Goal: Use online tool/utility: Utilize a website feature to perform a specific function

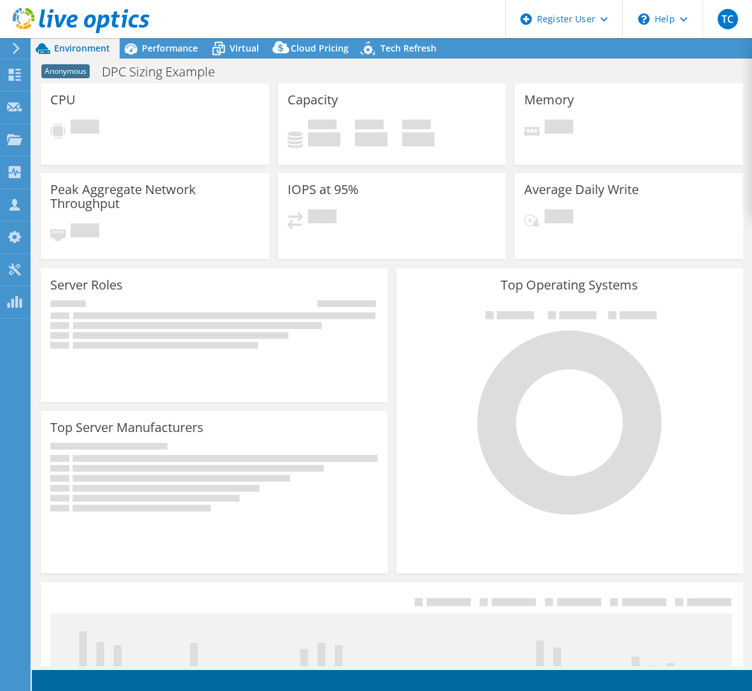
select select "EUFrankfurt"
select select "EUR"
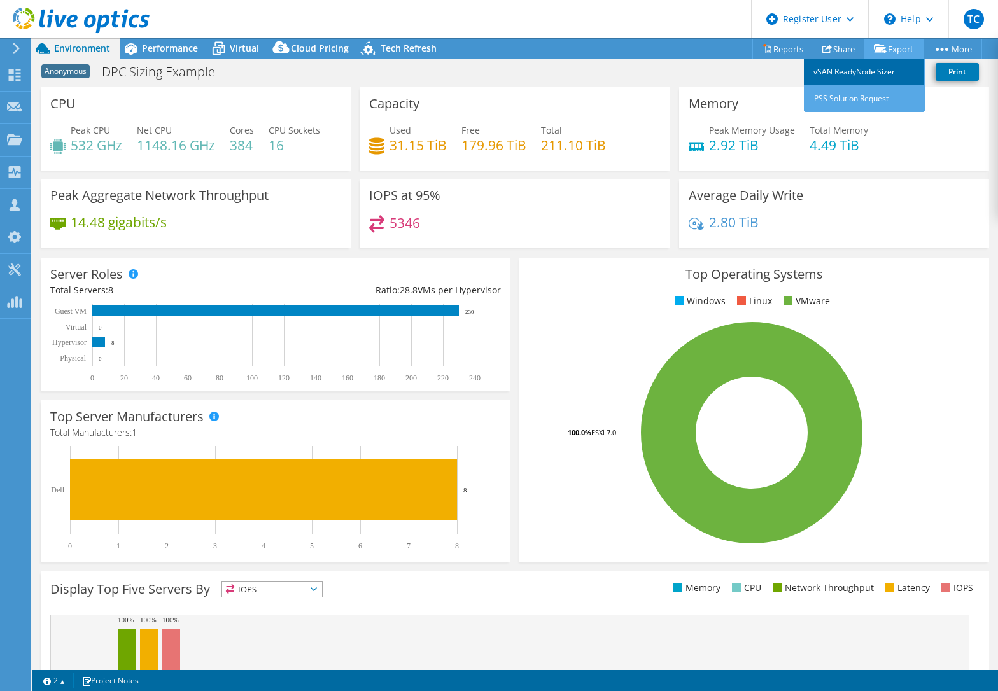
click at [751, 71] on link "vSAN ReadyNode Sizer" at bounding box center [864, 72] width 121 height 27
click at [751, 50] on link "Reports" at bounding box center [782, 49] width 61 height 20
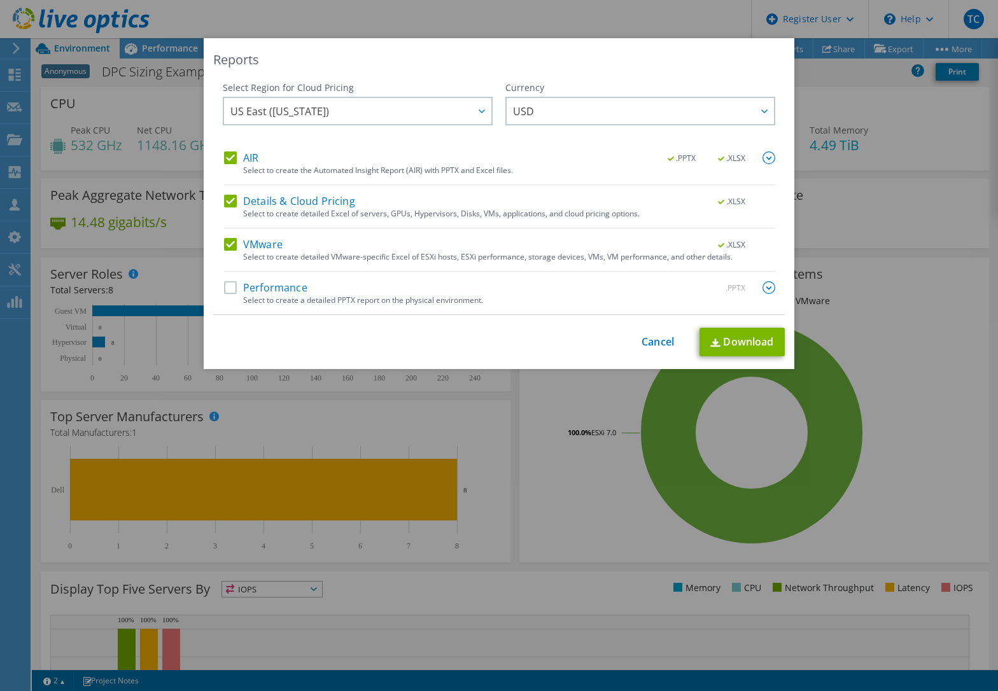
click at [229, 242] on label "VMware" at bounding box center [253, 244] width 59 height 13
click at [0, 0] on input "VMware" at bounding box center [0, 0] width 0 height 0
click at [229, 242] on label "VMware" at bounding box center [253, 244] width 59 height 13
click at [0, 0] on input "VMware" at bounding box center [0, 0] width 0 height 0
click at [230, 200] on label "Details & Cloud Pricing" at bounding box center [289, 201] width 131 height 13
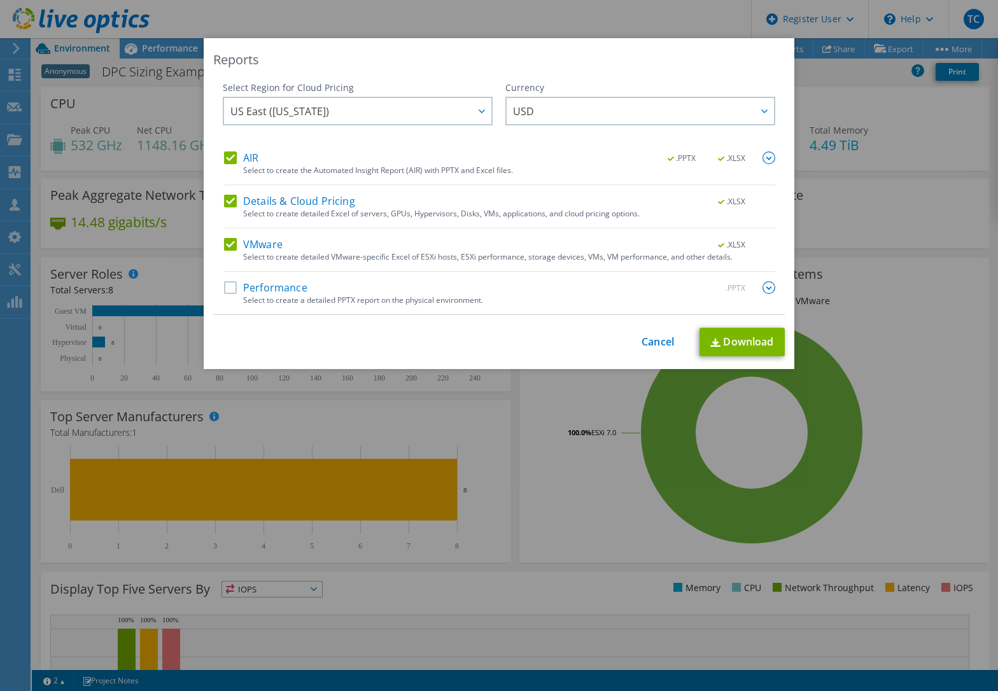
click at [0, 0] on input "Details & Cloud Pricing" at bounding box center [0, 0] width 0 height 0
drag, startPoint x: 230, startPoint y: 150, endPoint x: 271, endPoint y: 194, distance: 60.8
click at [229, 150] on div "Select Region for Cloud Pricing Asia Pacific (Hong Kong) Asia Pacific (Mumbai) …" at bounding box center [358, 116] width 270 height 70
click at [224, 154] on label "AIR" at bounding box center [241, 157] width 34 height 13
click at [0, 0] on input "AIR" at bounding box center [0, 0] width 0 height 0
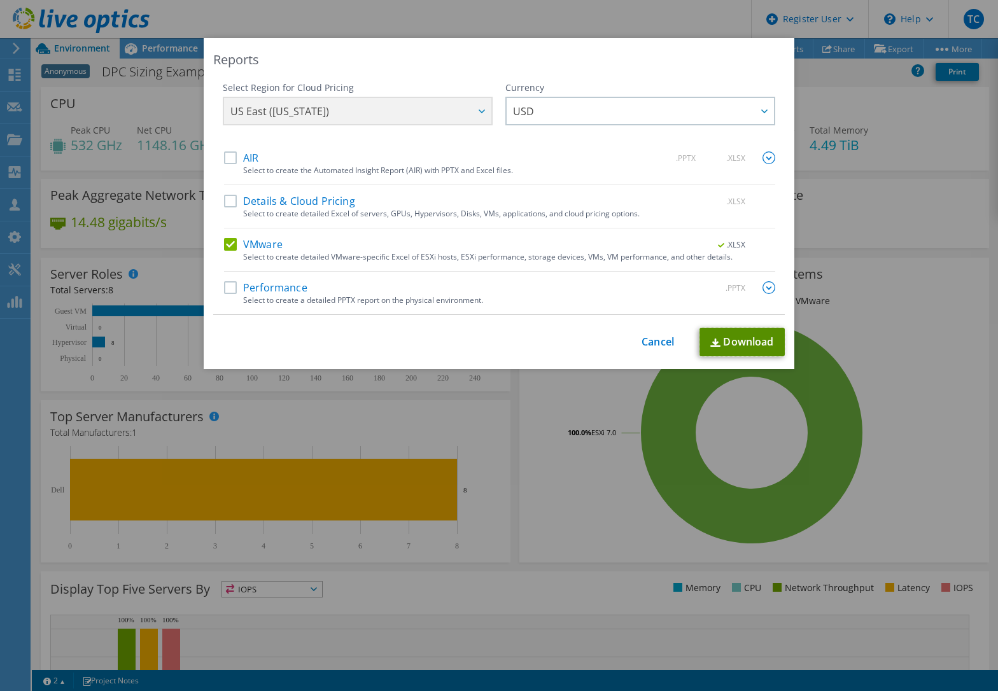
click at [742, 342] on link "Download" at bounding box center [741, 342] width 85 height 29
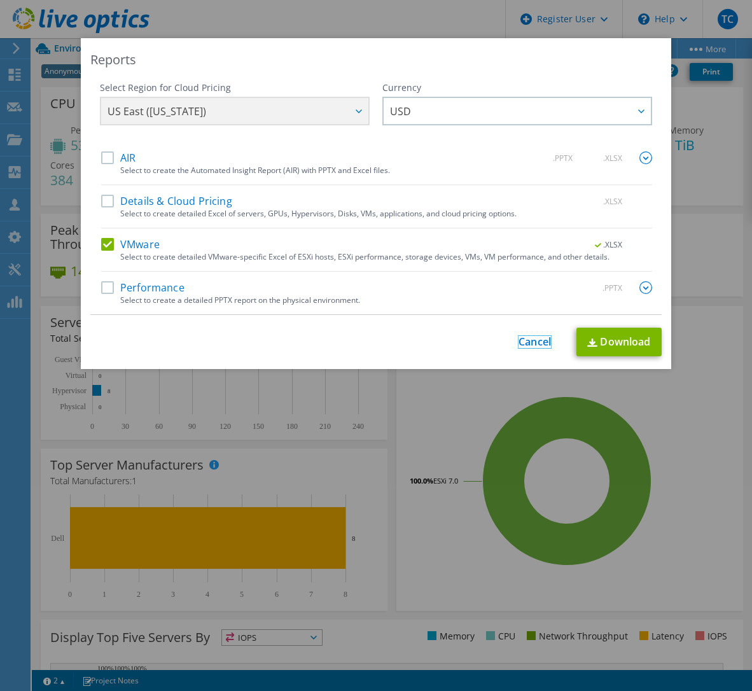
click at [519, 340] on link "Cancel" at bounding box center [535, 342] width 32 height 12
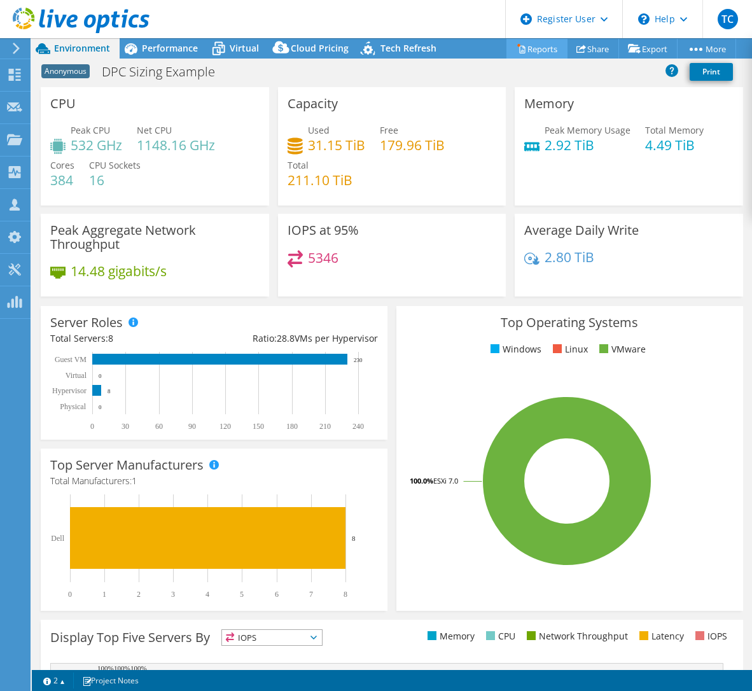
click at [536, 48] on link "Reports" at bounding box center [536, 49] width 61 height 20
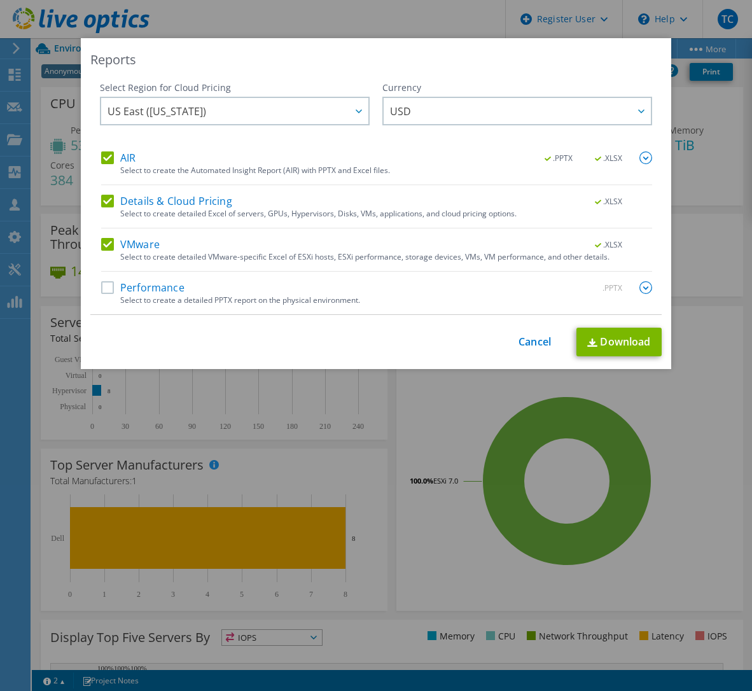
click at [109, 286] on label "Performance" at bounding box center [142, 287] width 83 height 13
click at [0, 0] on input "Performance" at bounding box center [0, 0] width 0 height 0
drag, startPoint x: 103, startPoint y: 246, endPoint x: 121, endPoint y: 221, distance: 31.1
click at [111, 240] on label "VMware" at bounding box center [130, 244] width 59 height 13
click at [0, 0] on input "VMware" at bounding box center [0, 0] width 0 height 0
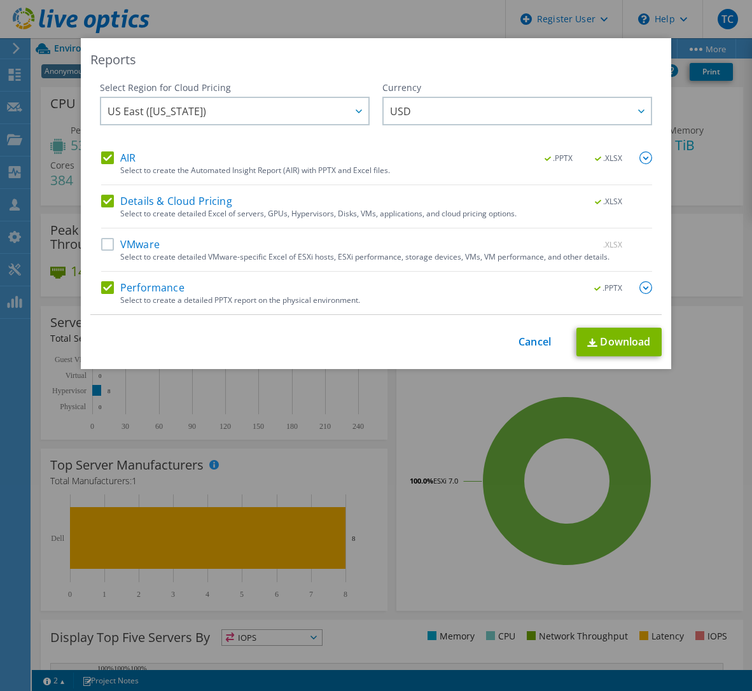
drag, startPoint x: 92, startPoint y: 198, endPoint x: 131, endPoint y: 204, distance: 39.9
click at [91, 198] on div "Select Region for Cloud Pricing Asia Pacific (Hong Kong) Asia Pacific (Mumbai) …" at bounding box center [375, 198] width 571 height 234
click at [106, 198] on label "Details & Cloud Pricing" at bounding box center [166, 201] width 131 height 13
click at [0, 0] on input "Details & Cloud Pricing" at bounding box center [0, 0] width 0 height 0
click at [608, 345] on link "Download" at bounding box center [618, 342] width 85 height 29
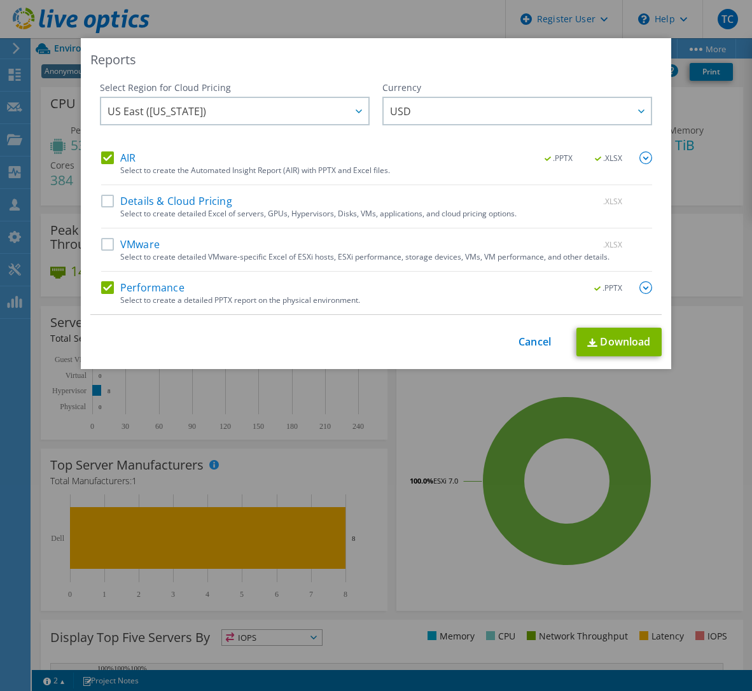
click at [155, 58] on div "Reports" at bounding box center [375, 60] width 571 height 18
click at [680, 384] on div "Reports Select Region for Cloud Pricing Asia Pacific (Hong Kong) Asia Pacific (…" at bounding box center [376, 345] width 752 height 615
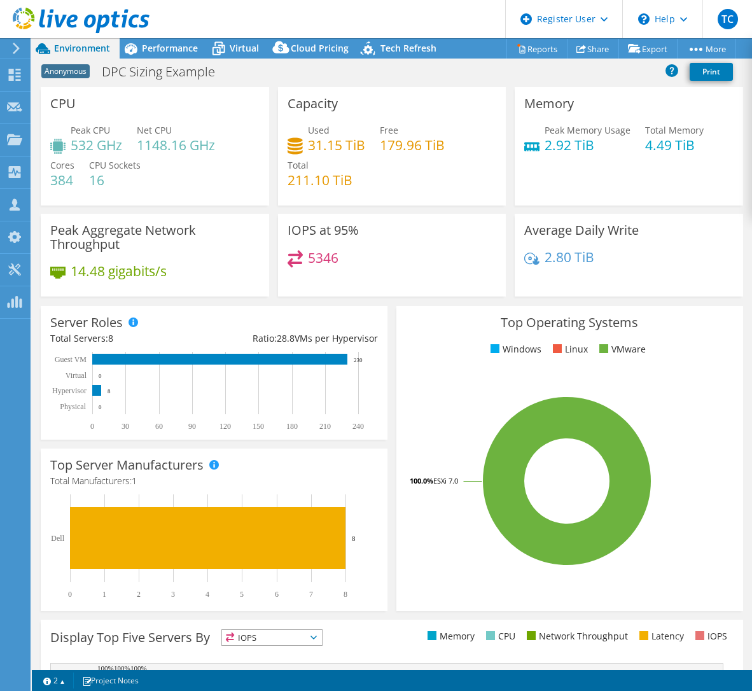
click at [414, 23] on header "TC Dell User Timothy Cutting Tim.Cutting@dell.com Dell My Profile Log Out \n He…" at bounding box center [376, 19] width 752 height 38
click at [398, 54] on span "Tech Refresh" at bounding box center [408, 48] width 56 height 12
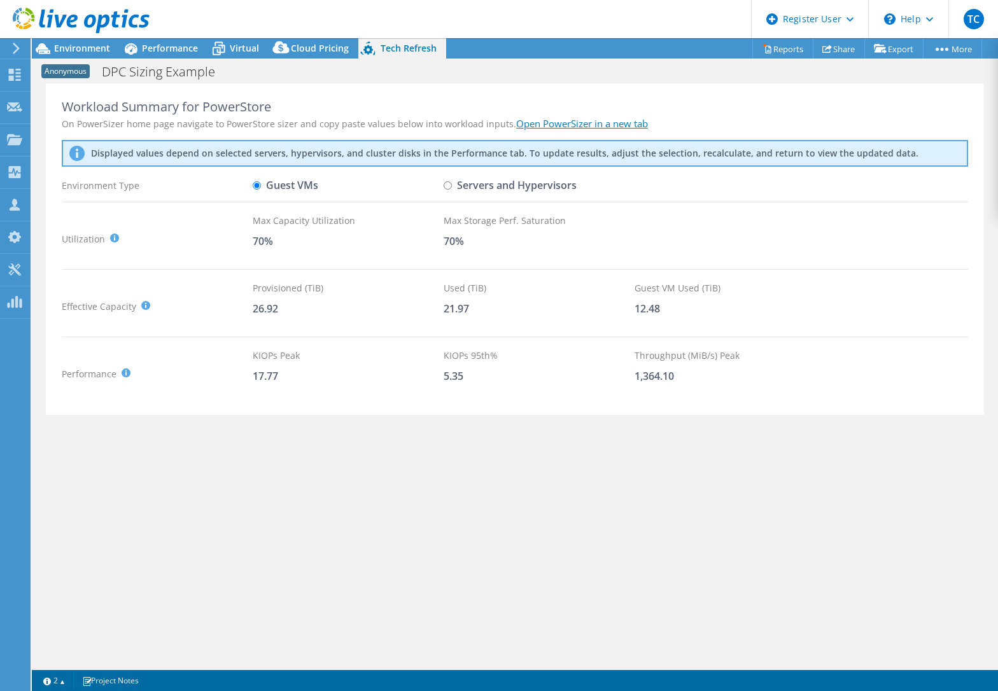
click at [449, 185] on input "Servers and Hypervisors" at bounding box center [447, 185] width 8 height 8
radio input "true"
click at [569, 125] on link "Open PowerSizer in a new tab" at bounding box center [582, 123] width 132 height 13
click at [78, 48] on span "Environment" at bounding box center [82, 48] width 56 height 12
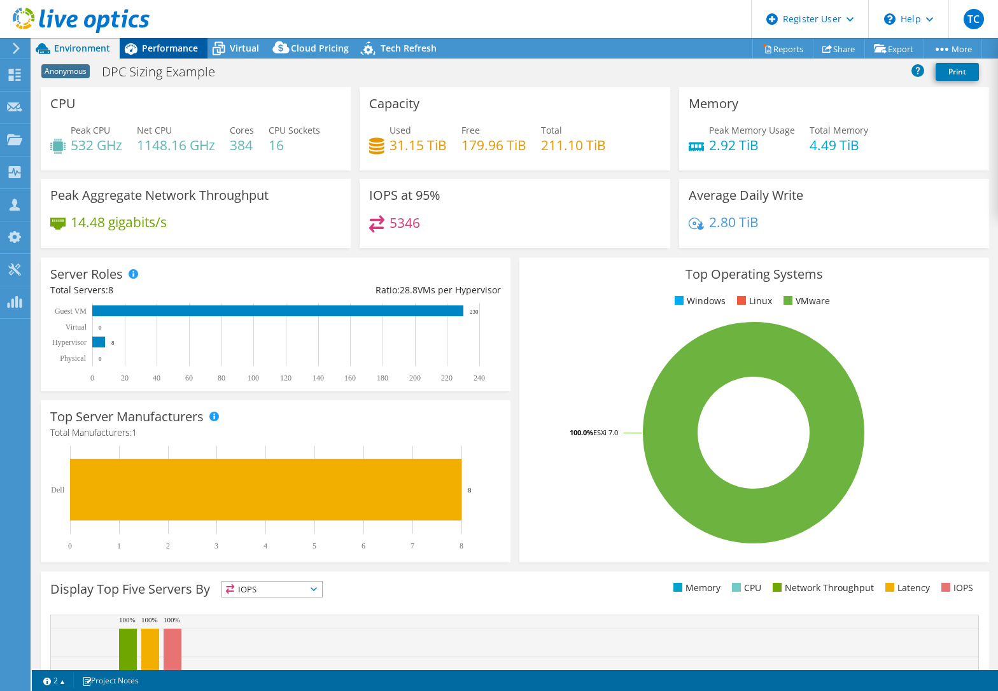
click at [177, 53] on span "Performance" at bounding box center [170, 48] width 56 height 12
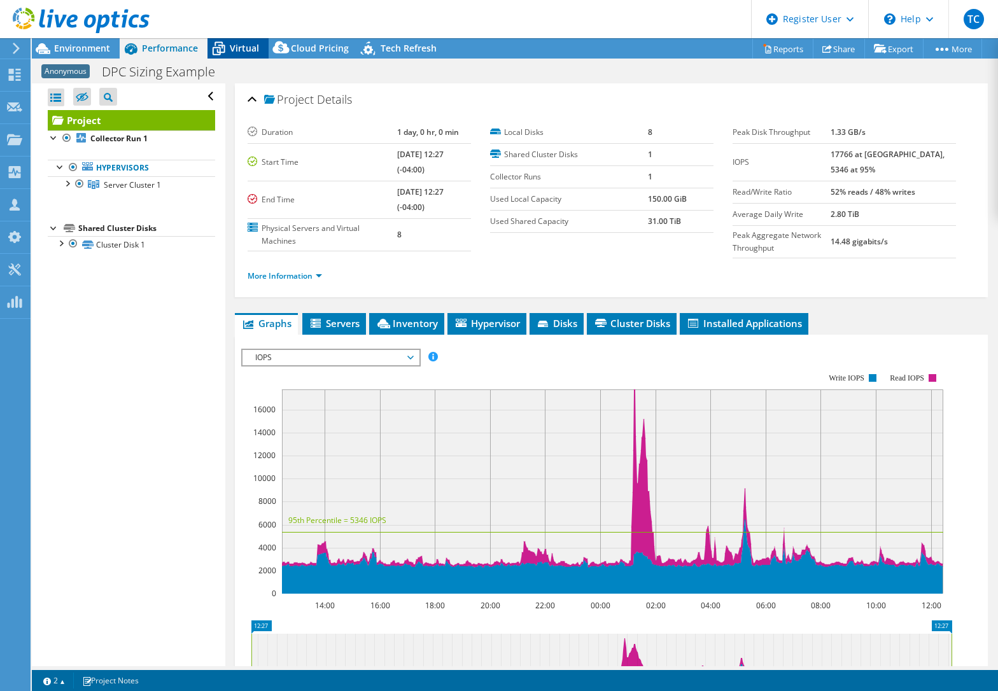
click at [244, 52] on span "Virtual" at bounding box center [244, 48] width 29 height 12
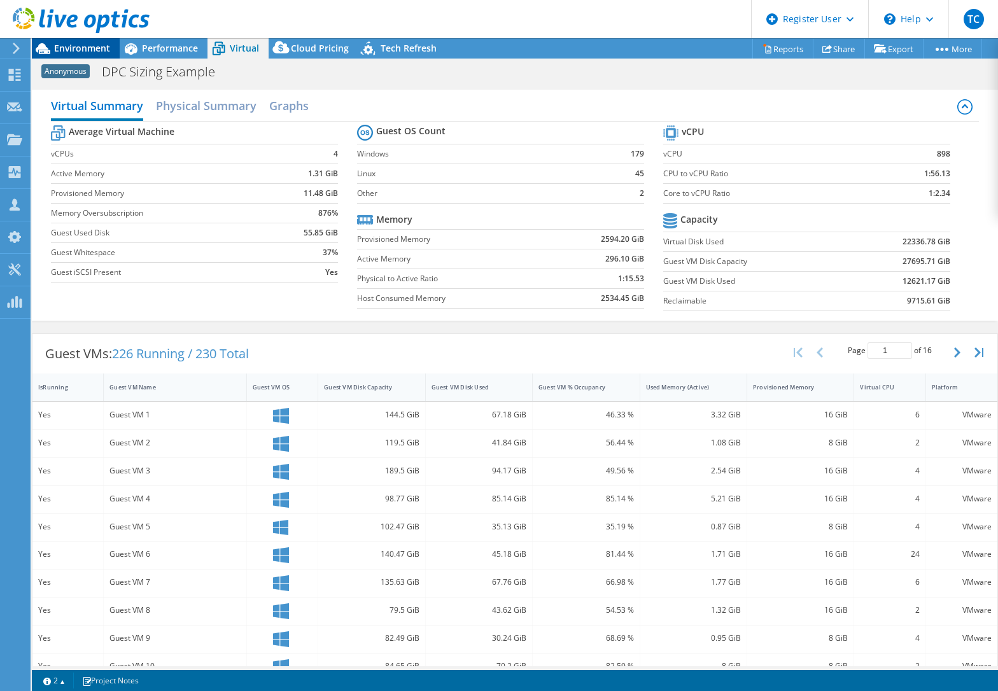
click at [94, 50] on span "Environment" at bounding box center [82, 48] width 56 height 12
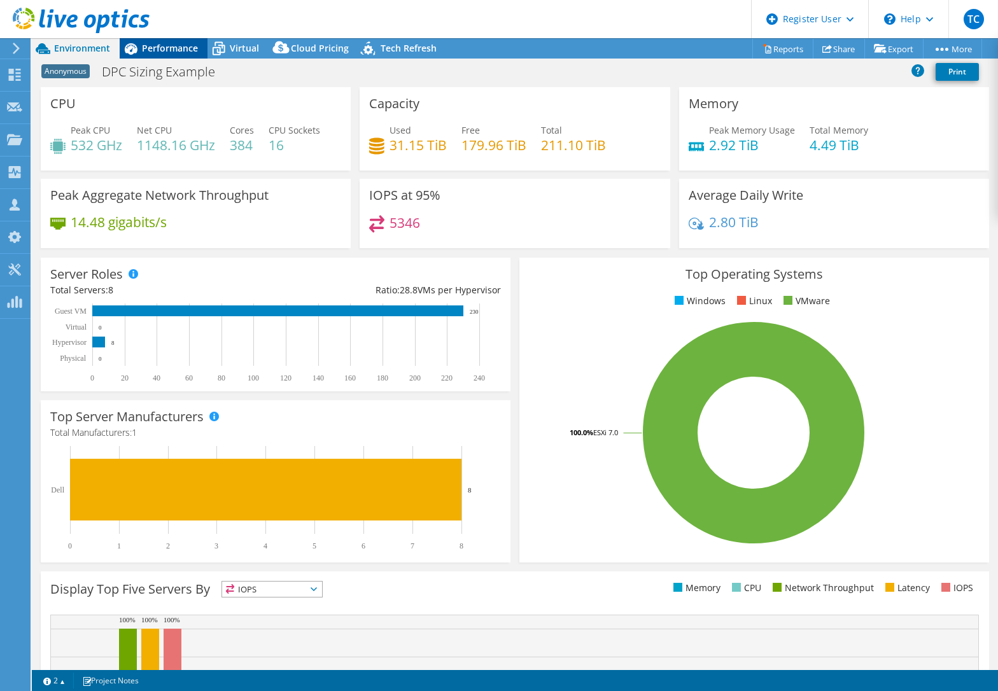
click at [169, 48] on span "Performance" at bounding box center [170, 48] width 56 height 12
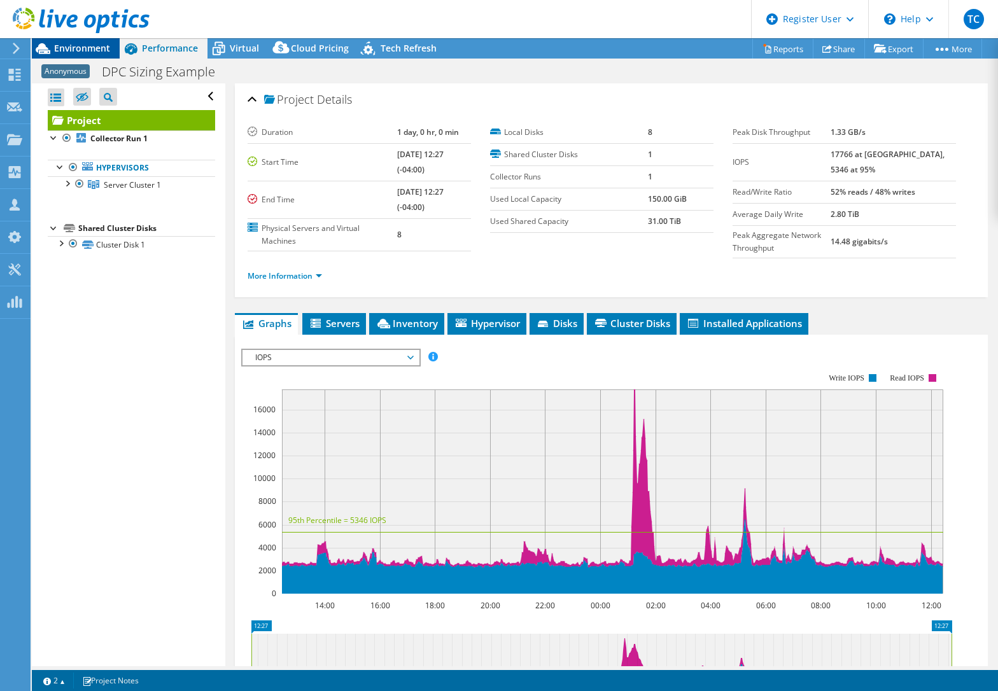
click at [85, 50] on span "Environment" at bounding box center [82, 48] width 56 height 12
